Goal: Navigation & Orientation: Understand site structure

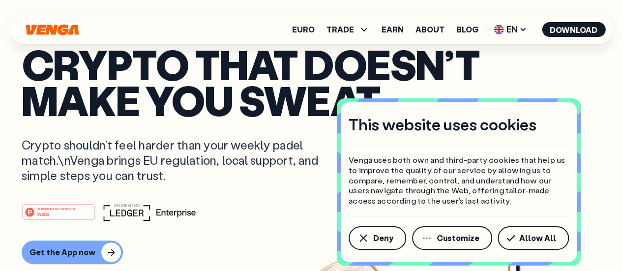
click at [551, 243] on button "Allow All" at bounding box center [532, 238] width 71 height 24
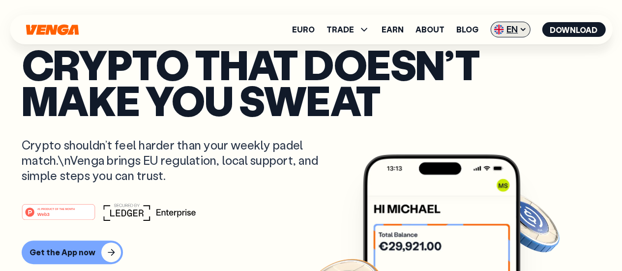
click at [514, 29] on span "EN" at bounding box center [510, 30] width 40 height 16
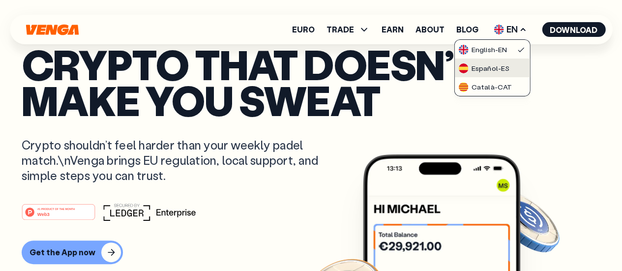
click at [507, 73] on link "Español - ES" at bounding box center [491, 67] width 75 height 19
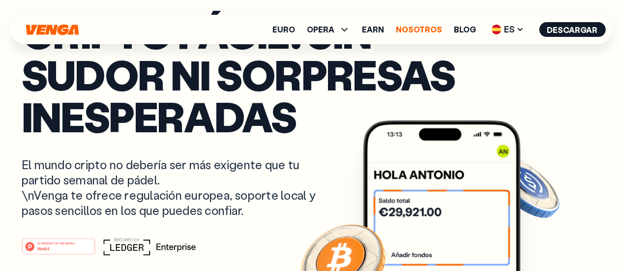
click at [418, 27] on link "Nosotros" at bounding box center [419, 30] width 46 height 8
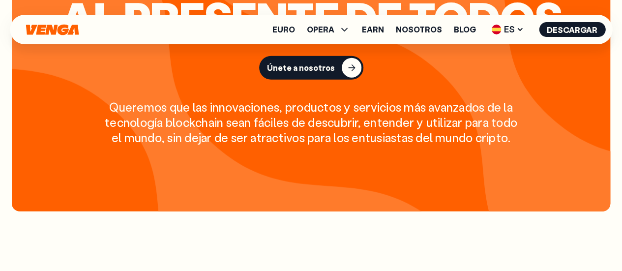
scroll to position [1277, 0]
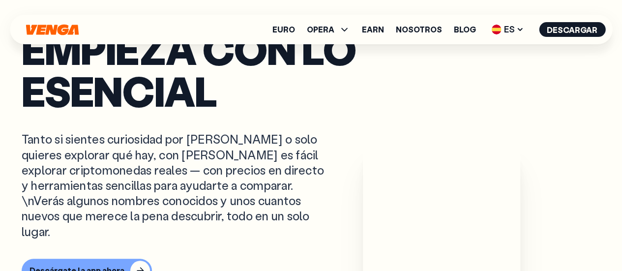
scroll to position [393, 0]
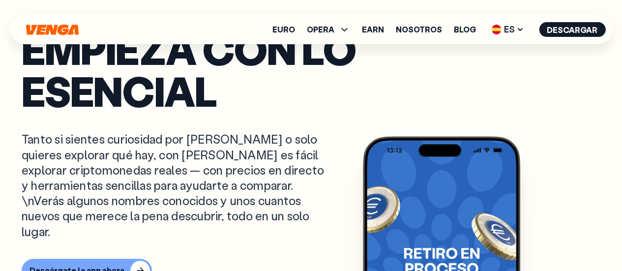
drag, startPoint x: 330, startPoint y: 166, endPoint x: 609, endPoint y: 106, distance: 285.9
click at [609, 105] on div "Empieza con lo esencial Tanto si sientes curiosidad por Bitcoin o solo quieres …" at bounding box center [311, 13] width 622 height 812
